Goal: Information Seeking & Learning: Find specific fact

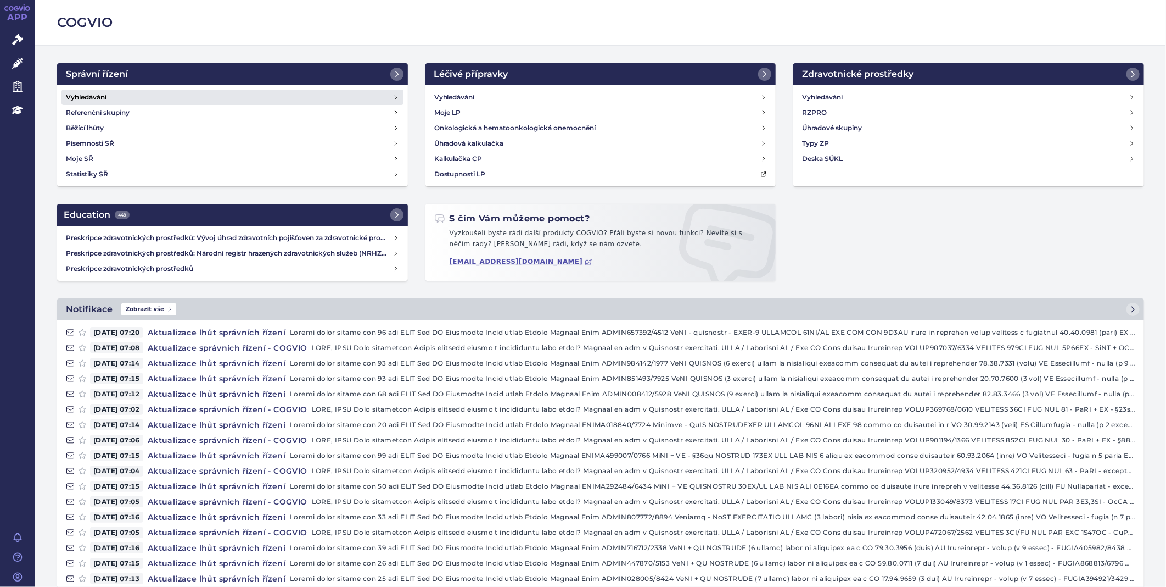
click at [101, 93] on h4 "Vyhledávání" at bounding box center [86, 97] width 41 height 11
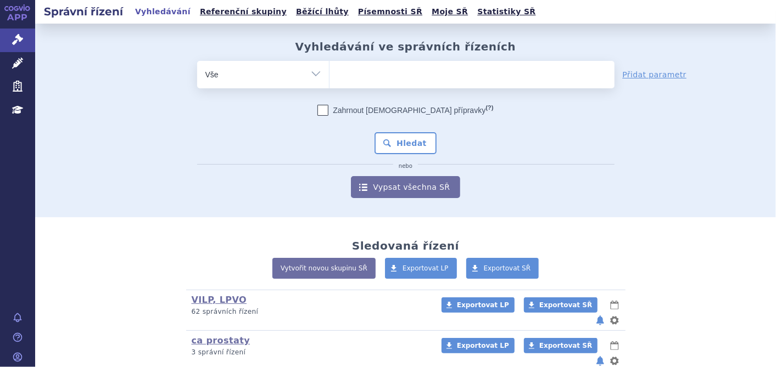
click at [369, 78] on ul at bounding box center [472, 72] width 285 height 23
click at [330, 78] on select at bounding box center [329, 73] width 1 height 27
click at [389, 80] on ul at bounding box center [472, 72] width 285 height 23
click at [330, 80] on select at bounding box center [329, 73] width 1 height 27
type input "j"
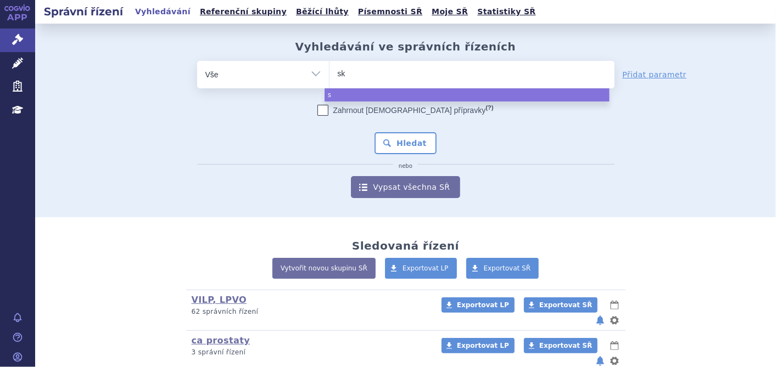
type input "sky"
type input "skyc"
type input "skycl"
type input "skycla"
select select "skycla"
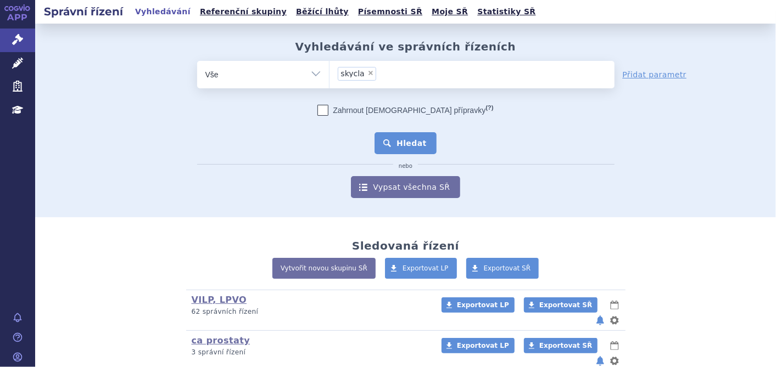
click at [376, 139] on button "Hledat" at bounding box center [406, 143] width 62 height 22
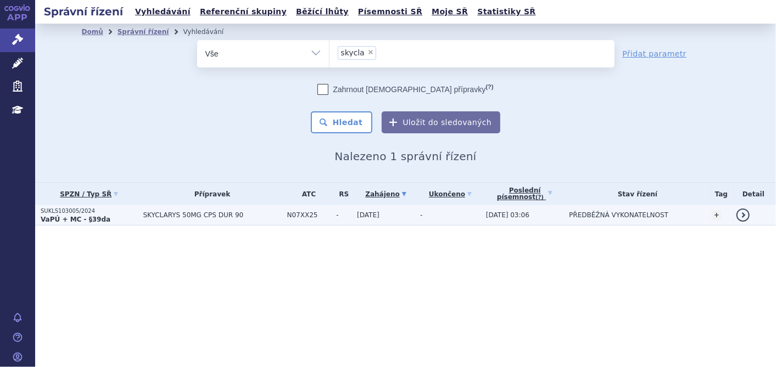
click at [191, 221] on td "SKYCLARYS 50MG CPS DUR 90" at bounding box center [209, 215] width 144 height 20
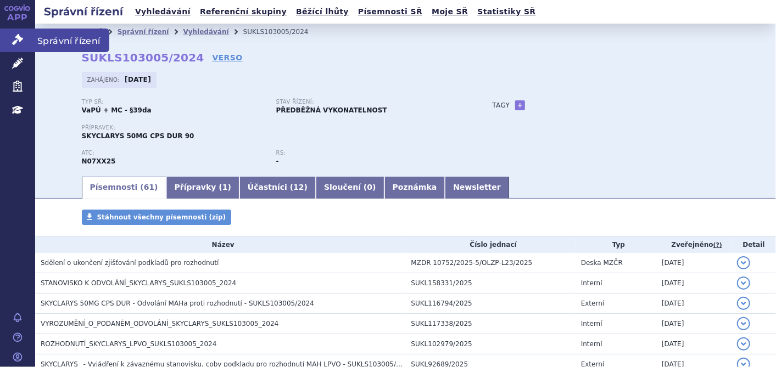
click at [12, 37] on icon at bounding box center [17, 39] width 11 height 11
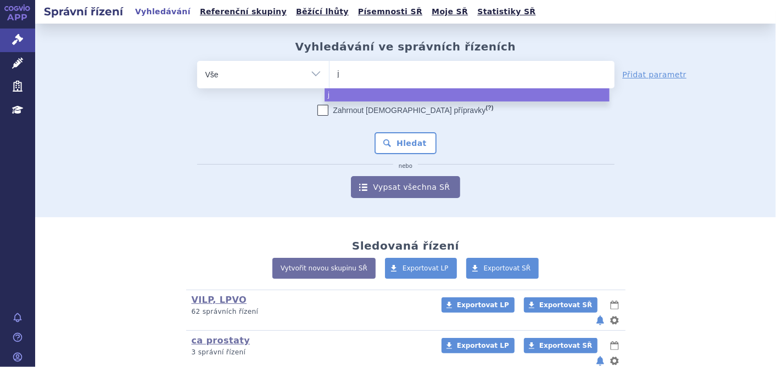
type input "ja"
type input "jay"
type input "jayp"
type input "jaypr"
type input "jayp"
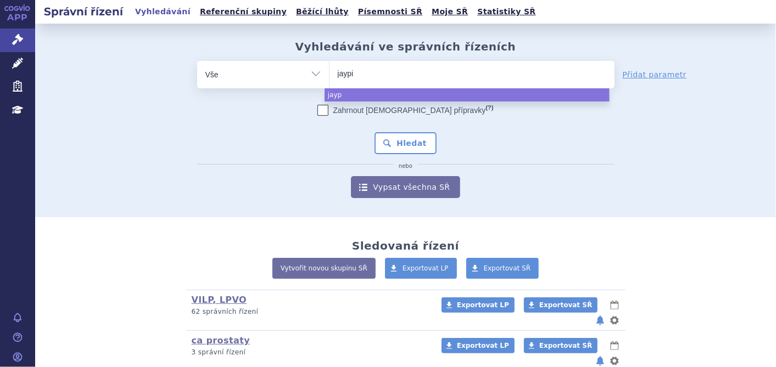
type input "jaypir"
type input "jaypirc"
select select "jaypirc"
click at [403, 143] on button "Hledat" at bounding box center [406, 143] width 62 height 22
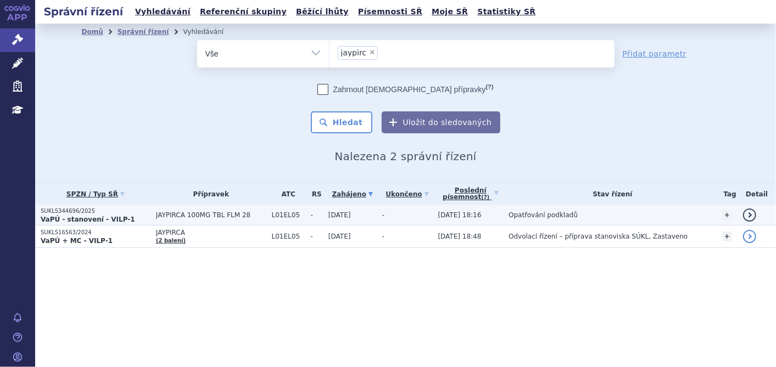
click at [85, 218] on strong "VaPÚ - stanovení - VILP-1" at bounding box center [88, 220] width 94 height 8
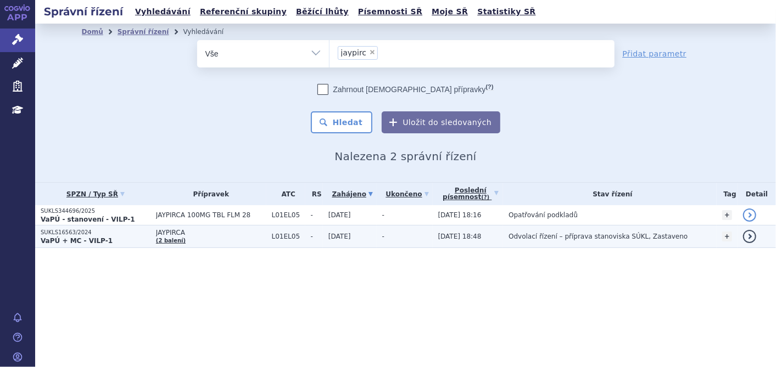
click at [236, 234] on span "JAYPIRCA" at bounding box center [211, 233] width 110 height 8
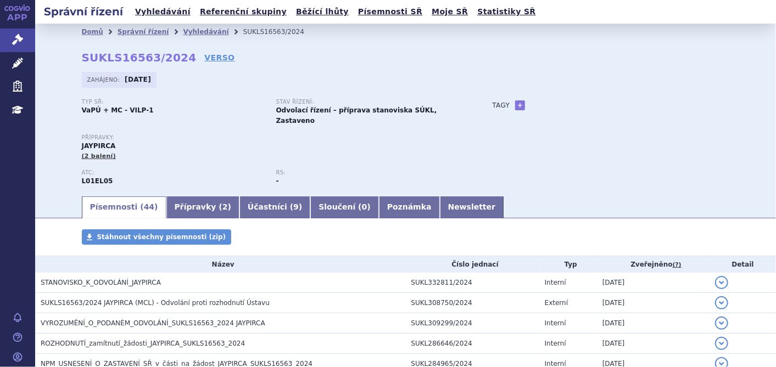
scroll to position [183, 0]
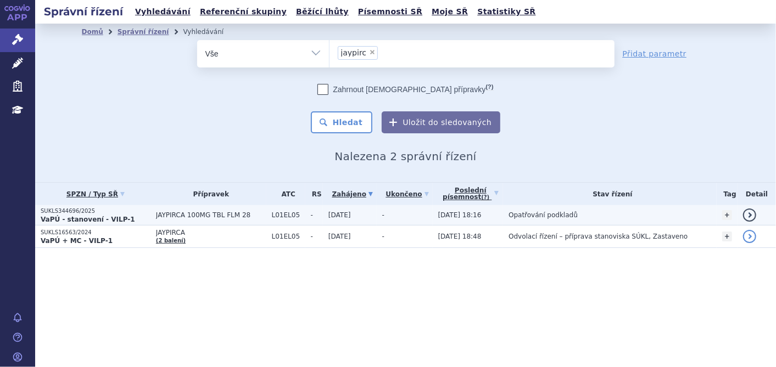
click at [86, 214] on p "SUKLS344696/2025" at bounding box center [96, 212] width 110 height 8
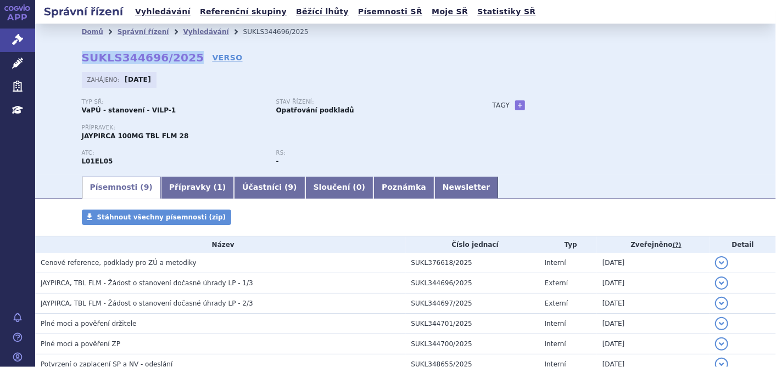
drag, startPoint x: 75, startPoint y: 55, endPoint x: 179, endPoint y: 61, distance: 103.9
click at [179, 61] on div "Domů Správní řízení Vyhledávání SUKLS344696/2025 SUKLS344696/2025 VERSO Zahájen…" at bounding box center [406, 107] width 692 height 135
copy strong "SUKLS344696/2025"
click at [28, 38] on link "Správní řízení" at bounding box center [17, 40] width 35 height 23
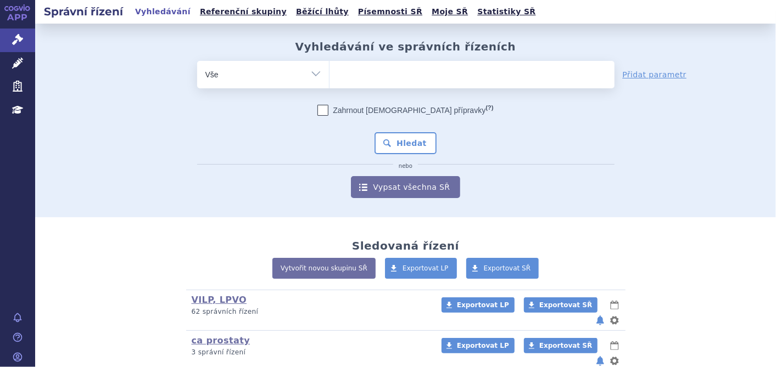
click at [348, 84] on span at bounding box center [472, 74] width 285 height 27
click at [330, 84] on select at bounding box center [329, 73] width 1 height 27
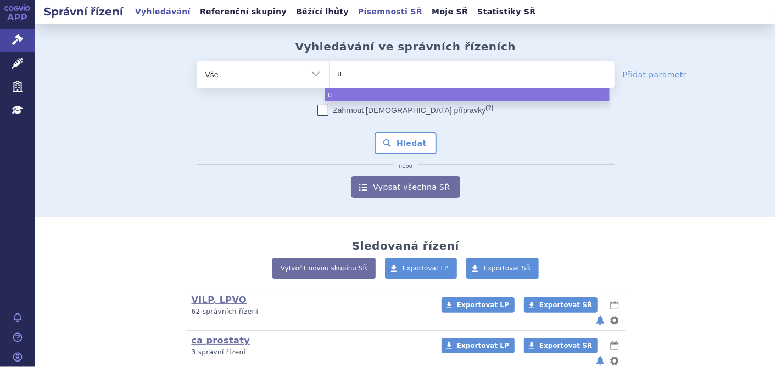
type input "up"
type input "upli"
type input "upliz"
type input "uplizn"
type input "uplizna"
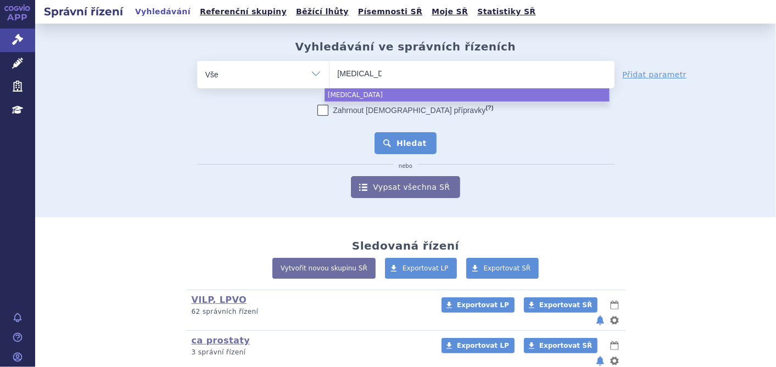
select select "uplizna"
click at [397, 144] on button "Hledat" at bounding box center [406, 143] width 62 height 22
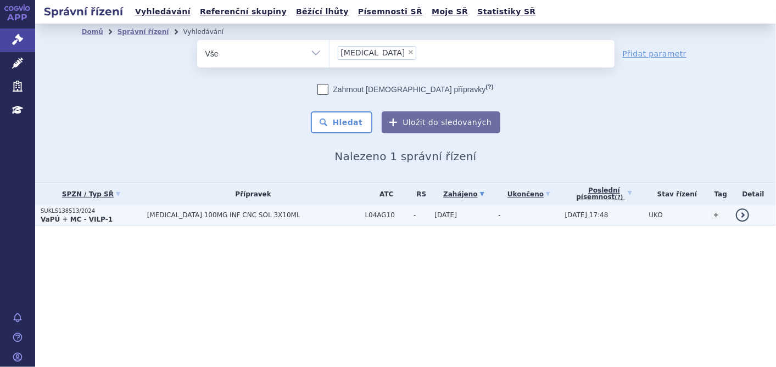
click at [98, 213] on p "SUKLS138513/2024" at bounding box center [91, 212] width 101 height 8
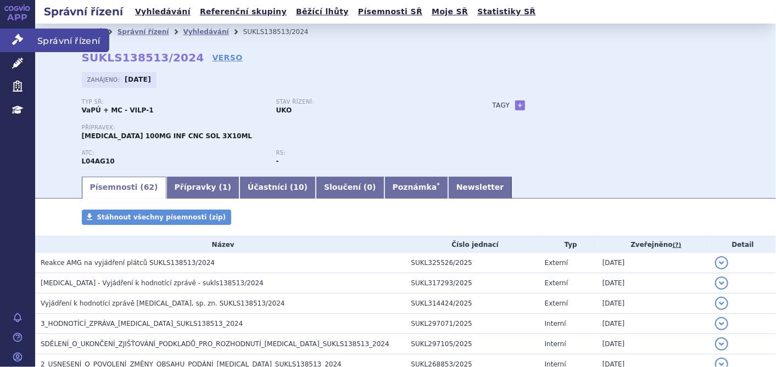
click at [10, 36] on link "Správní řízení" at bounding box center [17, 40] width 35 height 23
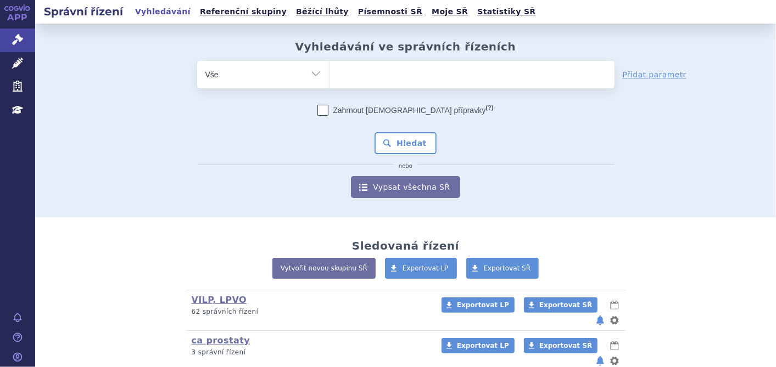
click at [226, 177] on div "Zahrnout bratrské přípravky (?) * Pozor, hledání dle vyhledávacího parametru In…" at bounding box center [405, 151] width 417 height 93
click at [377, 78] on ul at bounding box center [472, 72] width 285 height 23
click at [330, 78] on select at bounding box center [329, 73] width 1 height 27
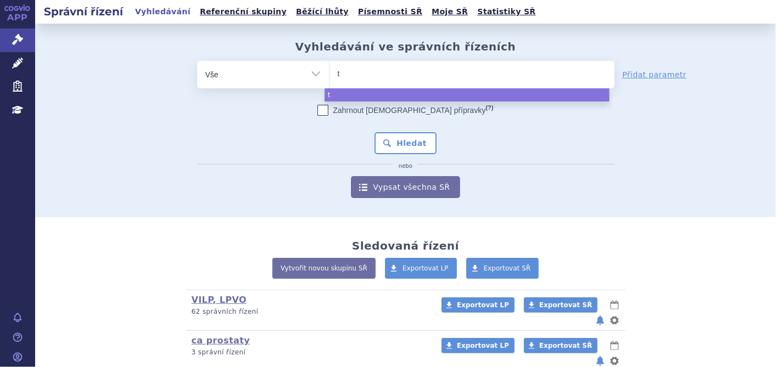
type input "ta"
type input "tal"
type input "talv"
type input "talve"
type input "talvey"
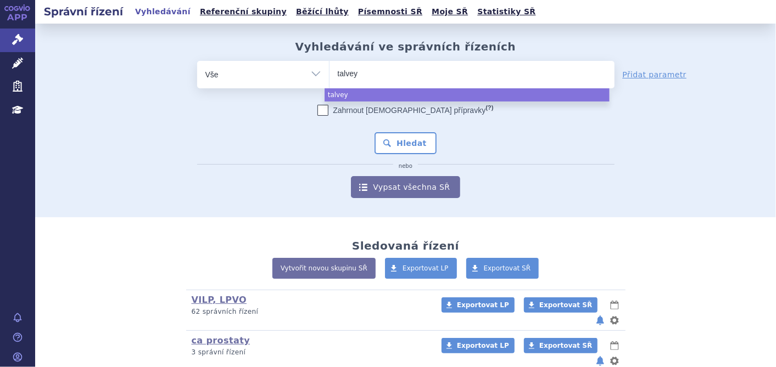
select select "talvey"
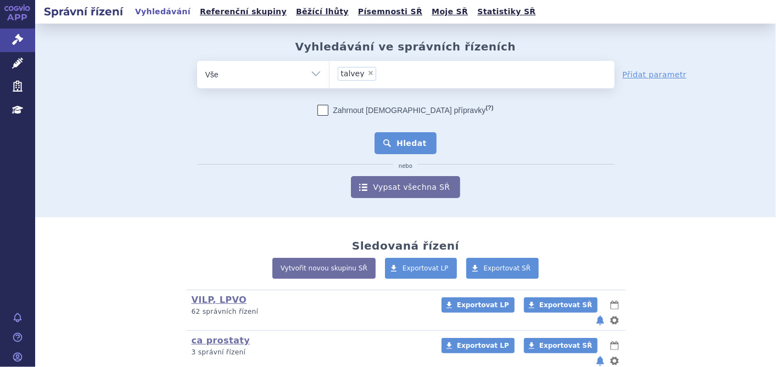
drag, startPoint x: 403, startPoint y: 147, endPoint x: 396, endPoint y: 147, distance: 6.6
click at [396, 147] on button "Hledat" at bounding box center [406, 143] width 62 height 22
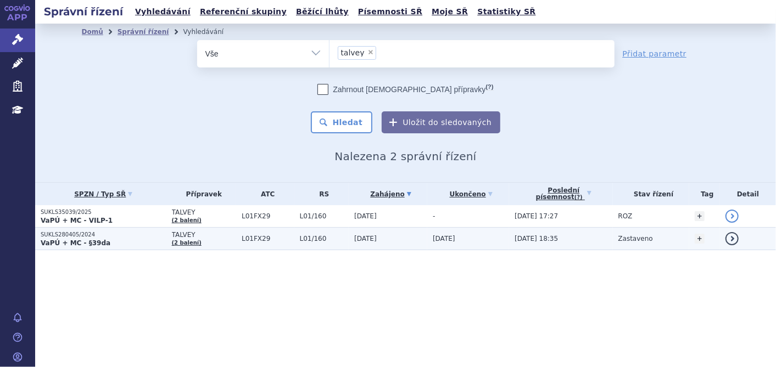
click at [104, 239] on p "VaPÚ + MC - §39da" at bounding box center [104, 243] width 126 height 9
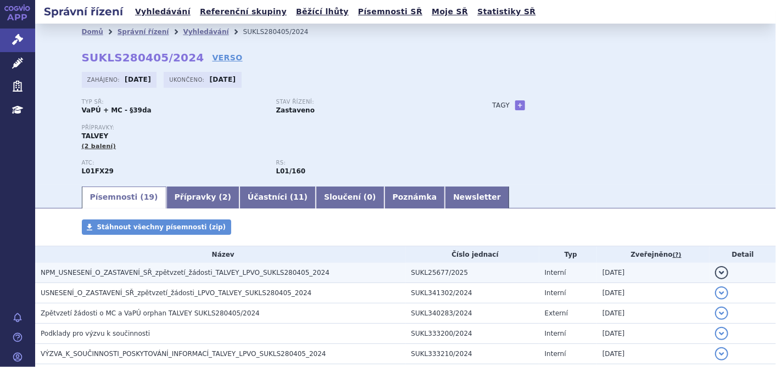
click at [199, 272] on span "NPM_USNESENÍ_O_ZASTAVENÍ_SŘ_zpětvzetí_žádosti_TALVEY_LPVO_SUKLS280405_2024" at bounding box center [185, 273] width 289 height 8
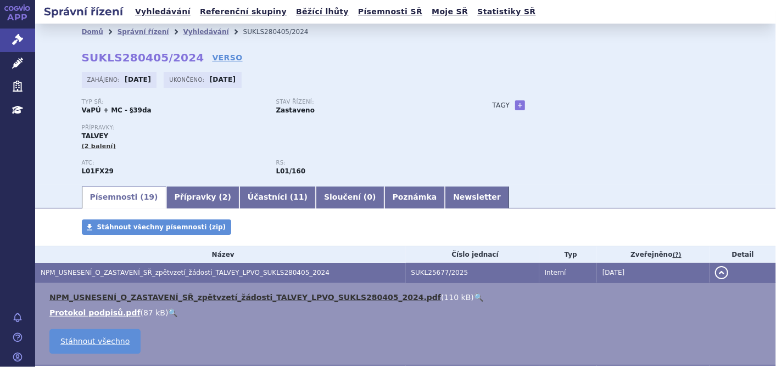
click at [161, 300] on link "NPM_USNESENÍ_O_ZASTAVENÍ_SŘ_zpětvzetí_žádosti_TALVEY_LPVO_SUKLS280405_2024.pdf" at bounding box center [245, 297] width 392 height 9
